Goal: Transaction & Acquisition: Book appointment/travel/reservation

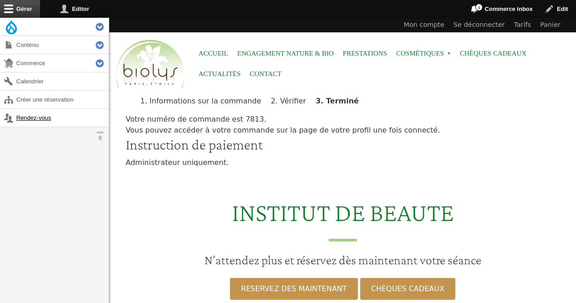
scroll to position [265, 0]
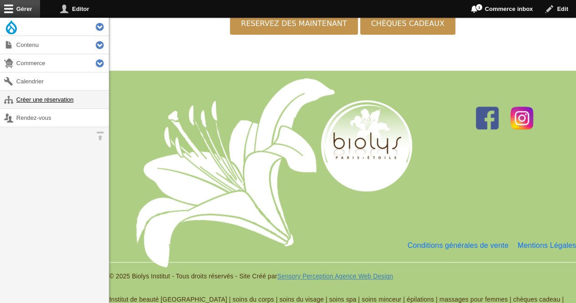
click at [81, 102] on link "Créer une réservation" at bounding box center [54, 100] width 109 height 18
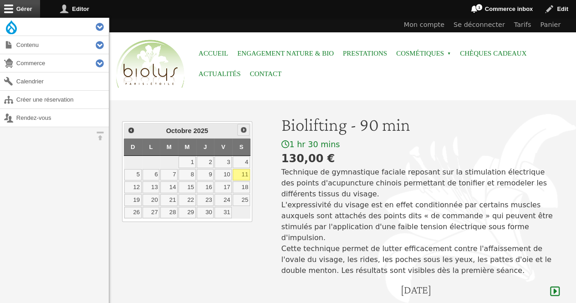
click at [242, 129] on span "Suivant" at bounding box center [243, 129] width 7 height 7
click at [243, 169] on link "8" at bounding box center [241, 175] width 17 height 12
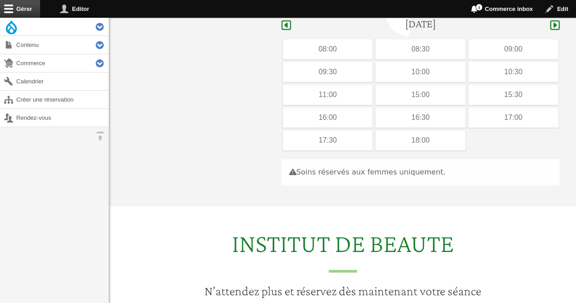
scroll to position [272, 0]
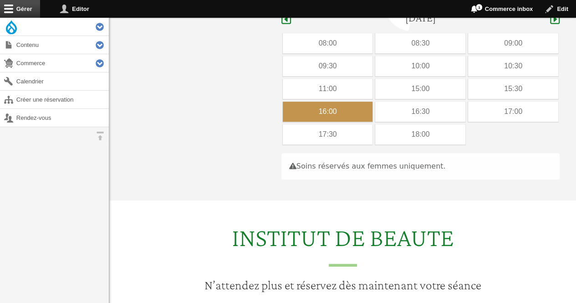
click at [353, 102] on div "16:00" at bounding box center [328, 112] width 90 height 20
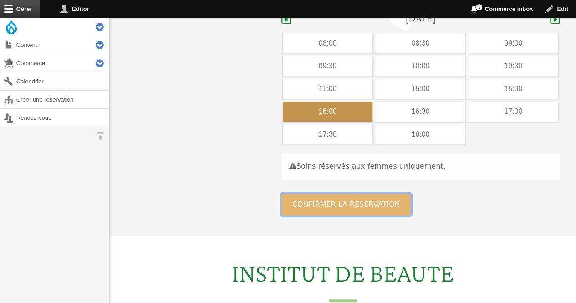
click at [322, 194] on button "Confirmer la réservation" at bounding box center [347, 205] width 130 height 22
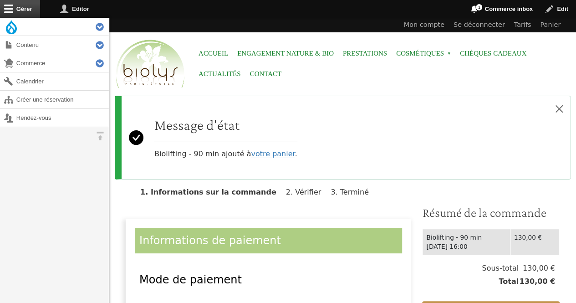
scroll to position [258, 0]
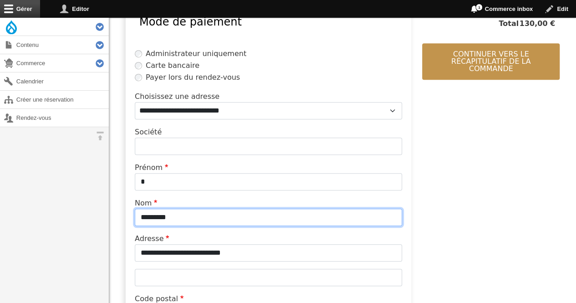
click at [188, 214] on input "*********" at bounding box center [268, 217] width 267 height 17
type input "*"
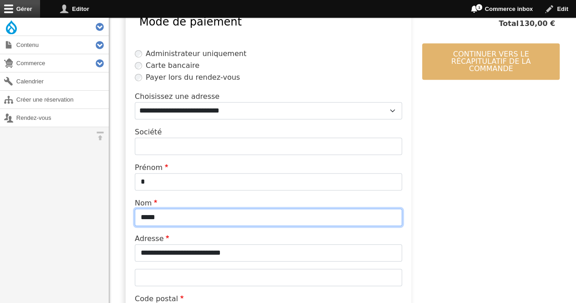
type input "*****"
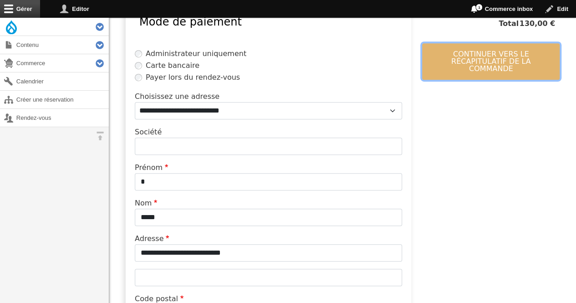
click at [501, 58] on button "Continuer vers le récapitulatif de la commande" at bounding box center [491, 61] width 138 height 36
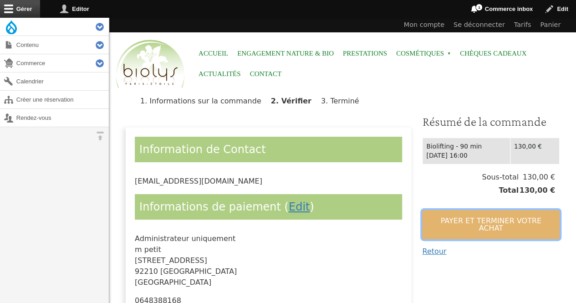
click at [459, 221] on button "Payer et terminer votre achat" at bounding box center [491, 224] width 138 height 29
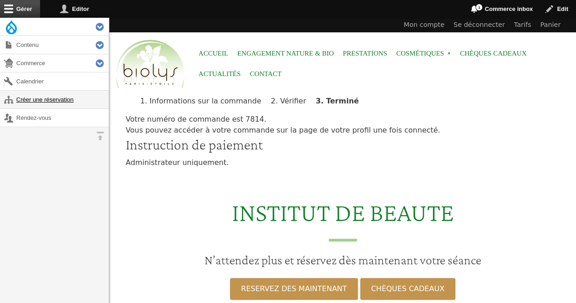
click at [67, 105] on link "Créer une réservation" at bounding box center [54, 100] width 109 height 18
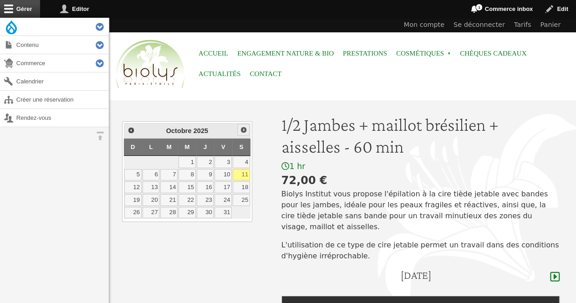
click at [244, 128] on span "Suivant" at bounding box center [243, 129] width 7 height 7
click at [240, 176] on link "8" at bounding box center [241, 175] width 17 height 12
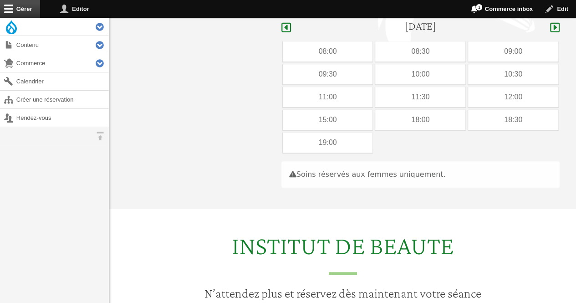
scroll to position [257, 0]
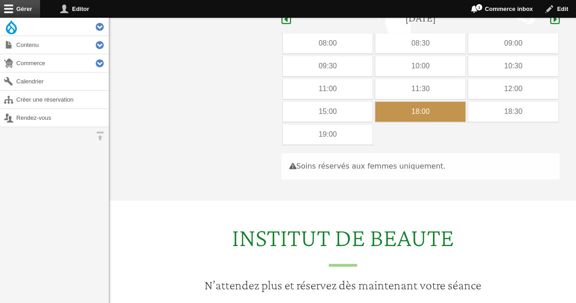
click at [396, 102] on div "18:00" at bounding box center [420, 112] width 90 height 20
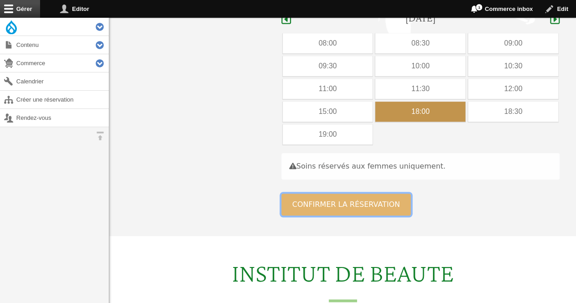
click at [332, 194] on button "Confirmer la réservation" at bounding box center [347, 205] width 130 height 22
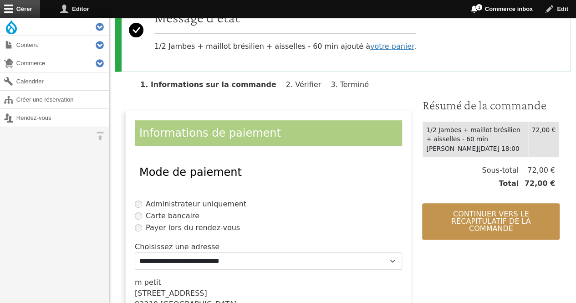
scroll to position [111, 0]
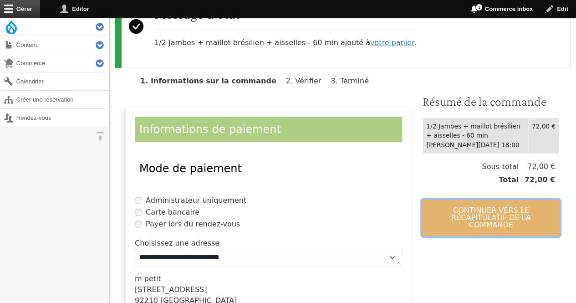
click at [479, 212] on button "Continuer vers le récapitulatif de la commande" at bounding box center [491, 218] width 138 height 36
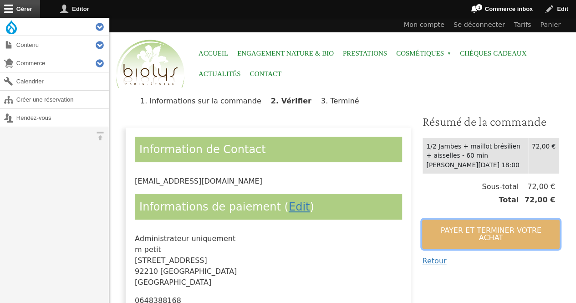
click at [461, 232] on button "Payer et terminer votre achat" at bounding box center [491, 234] width 138 height 29
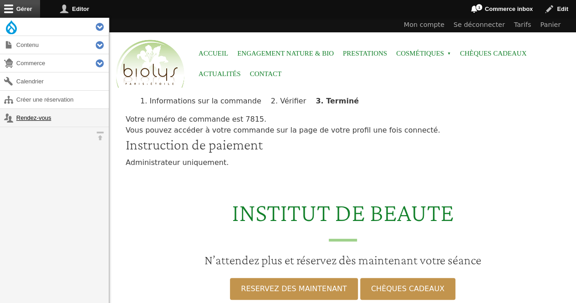
click at [51, 121] on link "Rendez-vous" at bounding box center [54, 118] width 109 height 18
